Goal: Use online tool/utility

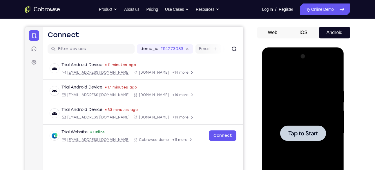
drag, startPoint x: 262, startPoint y: 47, endPoint x: 289, endPoint y: 143, distance: 99.8
click at [289, 143] on div at bounding box center [303, 133] width 73 height 163
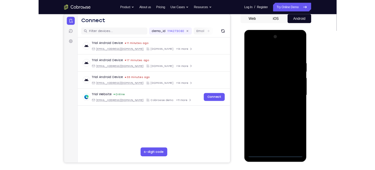
scroll to position [55, 0]
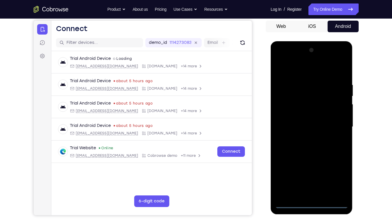
click at [314, 169] on div at bounding box center [311, 127] width 73 height 163
click at [311, 169] on div at bounding box center [311, 127] width 73 height 163
click at [339, 169] on div at bounding box center [311, 127] width 73 height 163
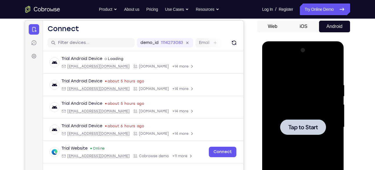
click at [305, 122] on div at bounding box center [303, 126] width 46 height 15
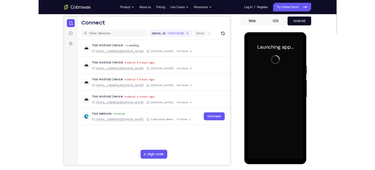
scroll to position [53, 0]
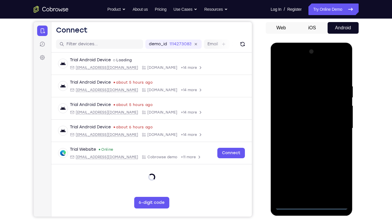
click at [314, 169] on div at bounding box center [311, 128] width 73 height 163
click at [310, 169] on div at bounding box center [311, 128] width 73 height 163
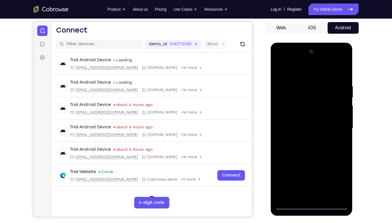
click at [338, 169] on div at bounding box center [311, 128] width 73 height 163
click at [298, 73] on div at bounding box center [311, 128] width 73 height 163
click at [333, 124] on div at bounding box center [311, 128] width 73 height 163
click at [305, 138] on div at bounding box center [311, 128] width 73 height 163
click at [302, 123] on div at bounding box center [311, 128] width 73 height 163
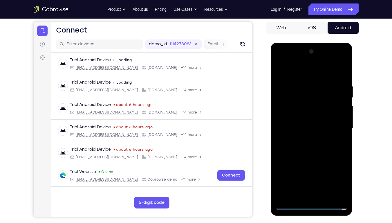
click at [302, 123] on div at bounding box center [311, 128] width 73 height 163
click at [304, 114] on div at bounding box center [311, 128] width 73 height 163
click at [287, 115] on div at bounding box center [311, 128] width 73 height 163
click at [290, 130] on div at bounding box center [311, 128] width 73 height 163
click at [299, 147] on div at bounding box center [311, 128] width 73 height 163
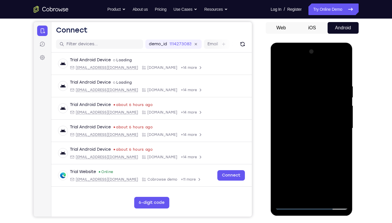
click at [300, 146] on div at bounding box center [311, 128] width 73 height 163
click at [282, 153] on div at bounding box center [311, 128] width 73 height 163
click at [302, 158] on div at bounding box center [311, 128] width 73 height 163
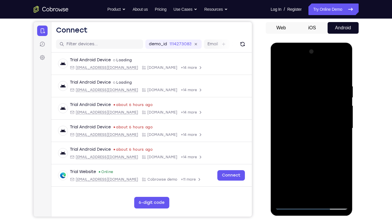
click at [302, 158] on div at bounding box center [311, 128] width 73 height 163
click at [344, 77] on div at bounding box center [311, 128] width 73 height 163
click at [280, 169] on div at bounding box center [311, 128] width 73 height 163
click at [304, 85] on div at bounding box center [311, 128] width 73 height 163
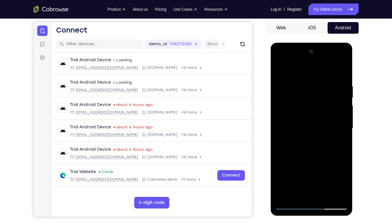
click at [341, 149] on div at bounding box center [311, 128] width 73 height 163
click at [344, 149] on div at bounding box center [311, 128] width 73 height 163
click at [340, 126] on div at bounding box center [311, 128] width 73 height 163
click at [339, 96] on div at bounding box center [311, 128] width 73 height 163
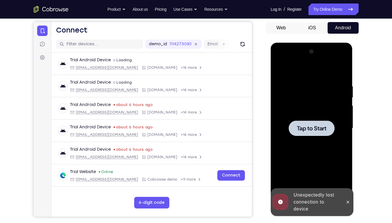
click at [314, 122] on div at bounding box center [312, 127] width 46 height 15
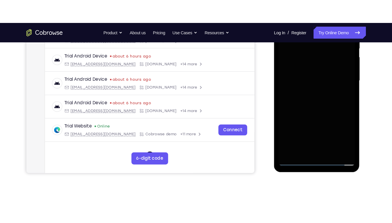
scroll to position [127, 0]
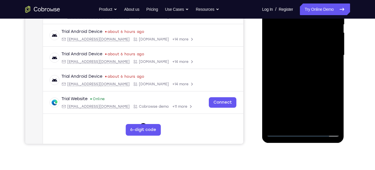
click at [304, 131] on div at bounding box center [303, 55] width 73 height 163
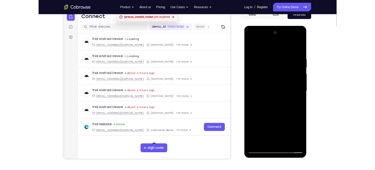
scroll to position [62, 0]
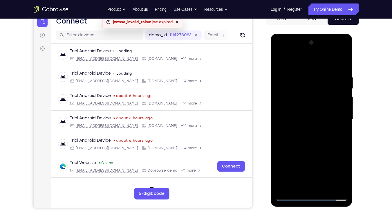
click at [309, 169] on div at bounding box center [311, 119] width 73 height 163
click at [313, 169] on div at bounding box center [311, 119] width 73 height 163
click at [312, 132] on div at bounding box center [311, 119] width 73 height 163
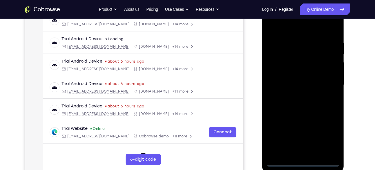
scroll to position [99, 0]
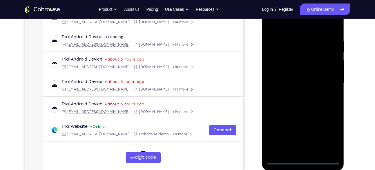
click at [305, 158] on div at bounding box center [303, 82] width 73 height 163
click at [325, 130] on div at bounding box center [303, 82] width 73 height 163
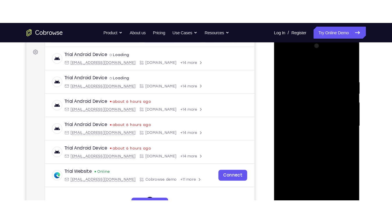
scroll to position [83, 0]
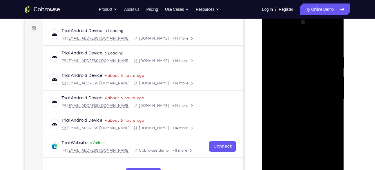
click at [301, 39] on div at bounding box center [303, 99] width 73 height 163
click at [325, 98] on div at bounding box center [303, 99] width 73 height 163
click at [297, 109] on div at bounding box center [303, 99] width 73 height 163
click at [299, 94] on div at bounding box center [303, 99] width 73 height 163
click at [301, 85] on div at bounding box center [303, 99] width 73 height 163
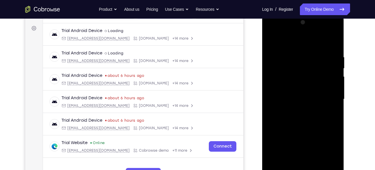
click at [281, 101] on div at bounding box center [303, 99] width 73 height 163
click at [289, 118] on div at bounding box center [303, 99] width 73 height 163
click at [285, 120] on div at bounding box center [303, 99] width 73 height 163
click at [289, 118] on div at bounding box center [303, 99] width 73 height 163
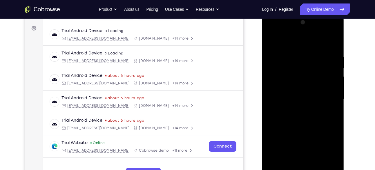
click at [307, 127] on div at bounding box center [303, 99] width 73 height 163
drag, startPoint x: 307, startPoint y: 127, endPoint x: 307, endPoint y: 118, distance: 9.0
click at [307, 118] on div at bounding box center [303, 99] width 73 height 163
click at [294, 54] on div at bounding box center [303, 99] width 73 height 163
click at [294, 49] on div at bounding box center [303, 99] width 73 height 163
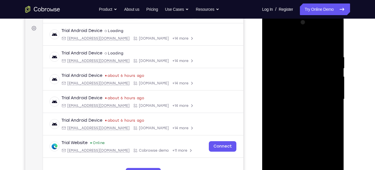
click at [327, 164] on div at bounding box center [303, 99] width 73 height 163
click at [325, 163] on div at bounding box center [303, 99] width 73 height 163
click at [270, 106] on div at bounding box center [303, 99] width 73 height 163
click at [296, 48] on div at bounding box center [303, 99] width 73 height 163
click at [326, 163] on div at bounding box center [303, 99] width 73 height 163
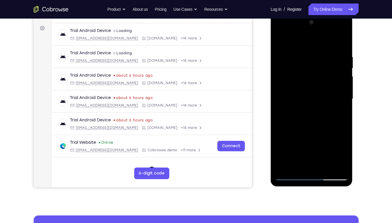
click at [336, 168] on div at bounding box center [311, 99] width 73 height 163
click at [341, 40] on div at bounding box center [311, 99] width 73 height 163
click at [340, 42] on div at bounding box center [311, 99] width 73 height 163
click at [344, 39] on div at bounding box center [311, 99] width 73 height 163
click at [345, 39] on div at bounding box center [311, 99] width 73 height 163
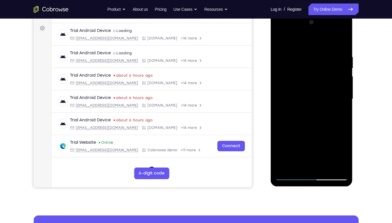
click at [345, 39] on div at bounding box center [311, 99] width 73 height 163
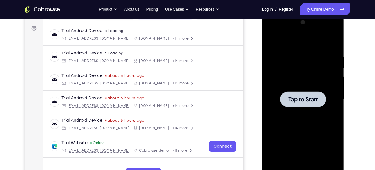
click at [308, 97] on span "Tap to Start" at bounding box center [304, 99] width 30 height 6
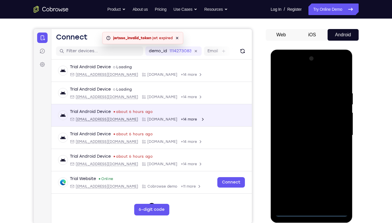
scroll to position [50, 0]
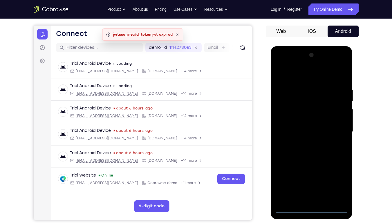
click at [314, 169] on div at bounding box center [311, 132] width 73 height 163
click at [340, 169] on div at bounding box center [311, 132] width 73 height 163
click at [177, 34] on icon at bounding box center [177, 34] width 2 height 2
click at [240, 50] on icon "Refresh" at bounding box center [243, 48] width 6 height 6
click at [240, 50] on button "Refresh" at bounding box center [242, 47] width 9 height 9
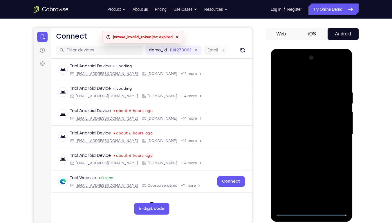
scroll to position [48, 0]
click at [303, 73] on div at bounding box center [311, 134] width 73 height 163
click at [333, 131] on div at bounding box center [311, 134] width 73 height 163
click at [307, 145] on div at bounding box center [311, 134] width 73 height 163
click at [303, 121] on div at bounding box center [311, 134] width 73 height 163
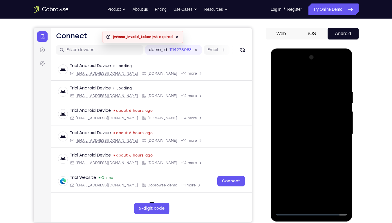
click at [305, 131] on div at bounding box center [311, 134] width 73 height 163
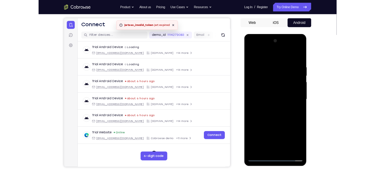
scroll to position [53, 0]
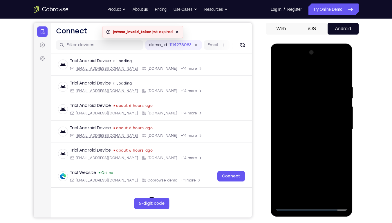
click at [302, 139] on div at bounding box center [311, 129] width 73 height 163
click at [308, 114] on div at bounding box center [311, 129] width 73 height 163
click at [326, 169] on div at bounding box center [311, 129] width 73 height 163
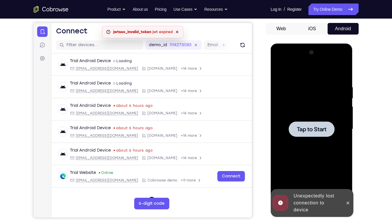
click at [315, 147] on div at bounding box center [311, 129] width 73 height 163
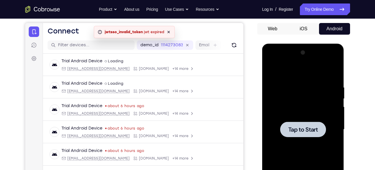
click at [303, 122] on div at bounding box center [303, 128] width 46 height 15
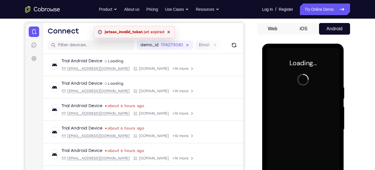
click at [303, 122] on div at bounding box center [303, 129] width 73 height 163
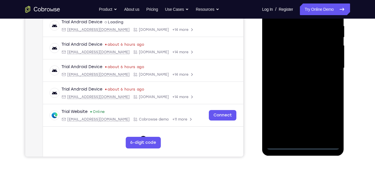
scroll to position [115, 0]
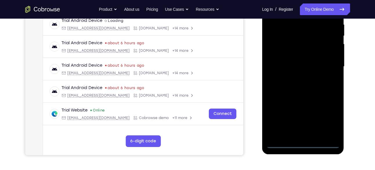
click at [306, 143] on div at bounding box center [303, 66] width 73 height 163
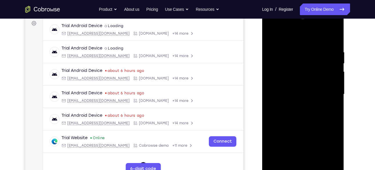
click at [330, 145] on div at bounding box center [303, 94] width 73 height 163
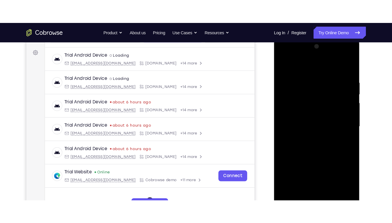
scroll to position [61, 0]
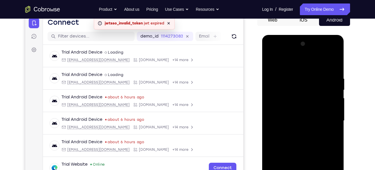
click at [301, 66] on div at bounding box center [303, 120] width 73 height 163
click at [329, 119] on div at bounding box center [303, 120] width 73 height 163
click at [297, 132] on div at bounding box center [303, 120] width 73 height 163
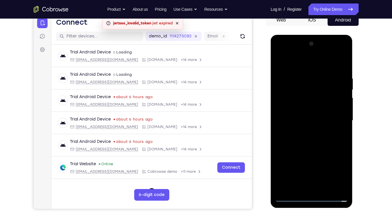
click at [303, 117] on div at bounding box center [311, 120] width 73 height 163
click at [312, 107] on div at bounding box center [311, 120] width 73 height 163
click at [284, 110] on div at bounding box center [311, 120] width 73 height 163
click at [291, 123] on div at bounding box center [311, 120] width 73 height 163
click at [314, 139] on div at bounding box center [311, 120] width 73 height 163
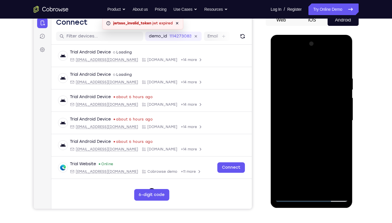
click at [342, 73] on div at bounding box center [311, 120] width 73 height 163
click at [328, 169] on div at bounding box center [311, 120] width 73 height 163
click at [305, 152] on div at bounding box center [311, 120] width 73 height 163
click at [315, 112] on div at bounding box center [311, 120] width 73 height 163
drag, startPoint x: 320, startPoint y: 148, endPoint x: 323, endPoint y: 108, distance: 40.1
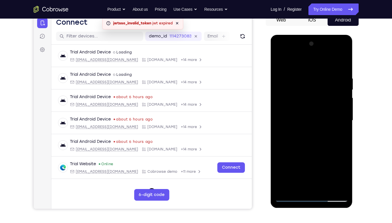
click at [323, 108] on div at bounding box center [311, 120] width 73 height 163
click at [282, 62] on div at bounding box center [311, 120] width 73 height 163
click at [287, 80] on div at bounding box center [311, 120] width 73 height 163
click at [278, 63] on div at bounding box center [311, 120] width 73 height 163
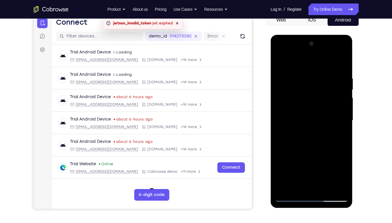
click at [278, 63] on div at bounding box center [311, 120] width 73 height 163
click at [344, 61] on div at bounding box center [311, 120] width 73 height 163
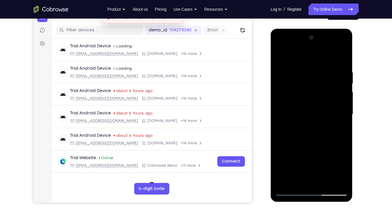
scroll to position [70, 0]
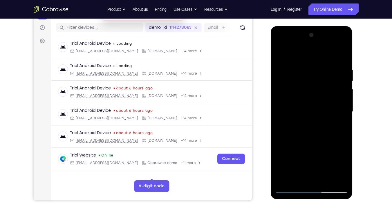
drag, startPoint x: 303, startPoint y: 86, endPoint x: 311, endPoint y: 156, distance: 70.7
click at [311, 156] on div at bounding box center [311, 111] width 73 height 163
click at [303, 69] on div at bounding box center [311, 111] width 73 height 163
click at [325, 62] on div at bounding box center [311, 111] width 73 height 163
click at [306, 96] on div at bounding box center [311, 111] width 73 height 163
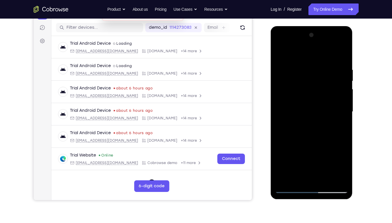
click at [281, 95] on div at bounding box center [311, 111] width 73 height 163
click at [287, 67] on div at bounding box center [311, 111] width 73 height 163
click at [287, 71] on div at bounding box center [311, 111] width 73 height 163
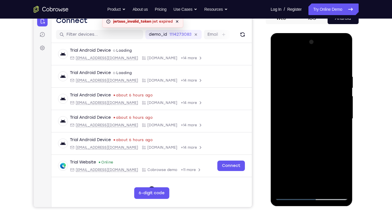
scroll to position [62, 0]
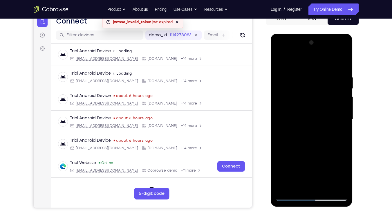
click at [280, 59] on div at bounding box center [311, 119] width 73 height 163
drag, startPoint x: 300, startPoint y: 143, endPoint x: 309, endPoint y: 112, distance: 32.7
click at [309, 112] on div at bounding box center [311, 119] width 73 height 163
click at [291, 111] on div at bounding box center [311, 119] width 73 height 163
drag, startPoint x: 303, startPoint y: 90, endPoint x: 303, endPoint y: 132, distance: 42.4
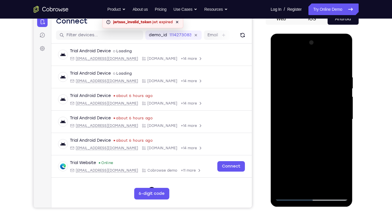
click at [303, 132] on div at bounding box center [311, 119] width 73 height 163
click at [281, 60] on div at bounding box center [311, 119] width 73 height 163
drag, startPoint x: 308, startPoint y: 123, endPoint x: 332, endPoint y: 36, distance: 90.8
click at [332, 36] on div at bounding box center [312, 120] width 82 height 173
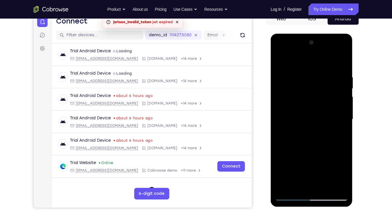
click at [288, 169] on div at bounding box center [311, 119] width 73 height 163
click at [319, 141] on div at bounding box center [311, 119] width 73 height 163
drag, startPoint x: 319, startPoint y: 141, endPoint x: 329, endPoint y: 65, distance: 76.4
click at [329, 65] on div at bounding box center [311, 119] width 73 height 163
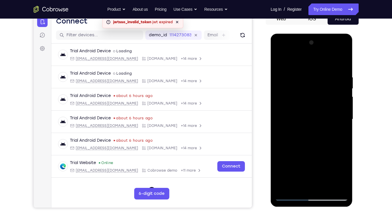
drag, startPoint x: 299, startPoint y: 139, endPoint x: 310, endPoint y: 74, distance: 66.3
click at [310, 74] on div at bounding box center [311, 119] width 73 height 163
drag, startPoint x: 302, startPoint y: 139, endPoint x: 314, endPoint y: 89, distance: 51.3
click at [314, 89] on div at bounding box center [311, 119] width 73 height 163
click at [280, 146] on div at bounding box center [311, 119] width 73 height 163
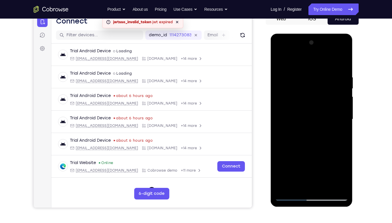
drag, startPoint x: 294, startPoint y: 150, endPoint x: 317, endPoint y: 72, distance: 81.8
click at [317, 72] on div at bounding box center [311, 119] width 73 height 163
drag, startPoint x: 303, startPoint y: 125, endPoint x: 336, endPoint y: 40, distance: 90.4
click at [336, 40] on div at bounding box center [311, 119] width 73 height 163
drag, startPoint x: 302, startPoint y: 168, endPoint x: 319, endPoint y: 89, distance: 81.4
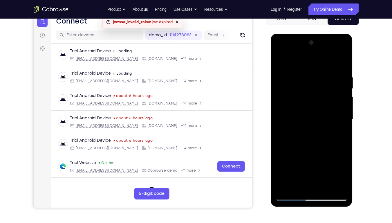
click at [319, 89] on div at bounding box center [311, 119] width 73 height 163
drag, startPoint x: 300, startPoint y: 132, endPoint x: 307, endPoint y: 125, distance: 10.3
click at [307, 125] on div at bounding box center [311, 119] width 73 height 163
click at [281, 136] on div at bounding box center [311, 119] width 73 height 163
click at [280, 166] on div at bounding box center [311, 119] width 73 height 163
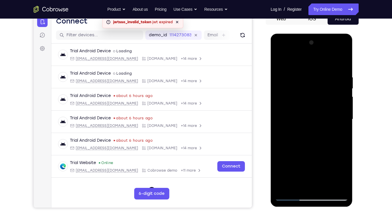
click at [289, 165] on div at bounding box center [311, 119] width 73 height 163
click at [298, 167] on div at bounding box center [311, 119] width 73 height 163
click at [306, 81] on div at bounding box center [311, 119] width 73 height 163
click at [343, 115] on div at bounding box center [311, 119] width 73 height 163
click at [280, 58] on div at bounding box center [311, 119] width 73 height 163
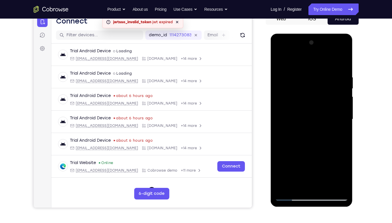
click at [280, 60] on div at bounding box center [311, 119] width 73 height 163
drag, startPoint x: 323, startPoint y: 162, endPoint x: 338, endPoint y: 78, distance: 86.2
click at [338, 78] on div at bounding box center [311, 119] width 73 height 163
drag, startPoint x: 312, startPoint y: 138, endPoint x: 337, endPoint y: 29, distance: 111.6
click at [337, 34] on html "Online web based iOS Simulators and Android Emulators. Run iPhone, iPad, Mobile…" at bounding box center [312, 121] width 83 height 174
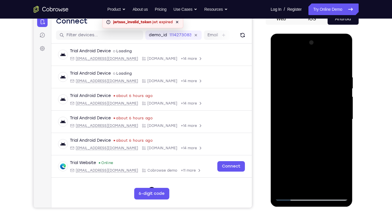
drag, startPoint x: 311, startPoint y: 128, endPoint x: 337, endPoint y: 24, distance: 107.0
click at [337, 34] on html "Online web based iOS Simulators and Android Emulators. Run iPhone, iPad, Mobile…" at bounding box center [312, 121] width 83 height 174
drag, startPoint x: 318, startPoint y: 135, endPoint x: 352, endPoint y: 10, distance: 129.5
click at [352, 34] on html "Online web based iOS Simulators and Android Emulators. Run iPhone, iPad, Mobile…" at bounding box center [312, 121] width 83 height 174
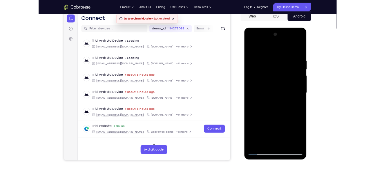
scroll to position [56, 0]
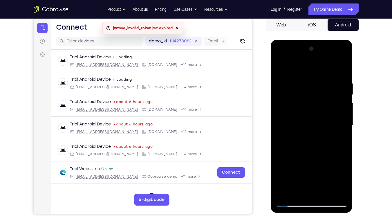
drag, startPoint x: 327, startPoint y: 123, endPoint x: 332, endPoint y: 75, distance: 47.6
click at [332, 75] on div at bounding box center [311, 125] width 73 height 163
